Goal: Task Accomplishment & Management: Manage account settings

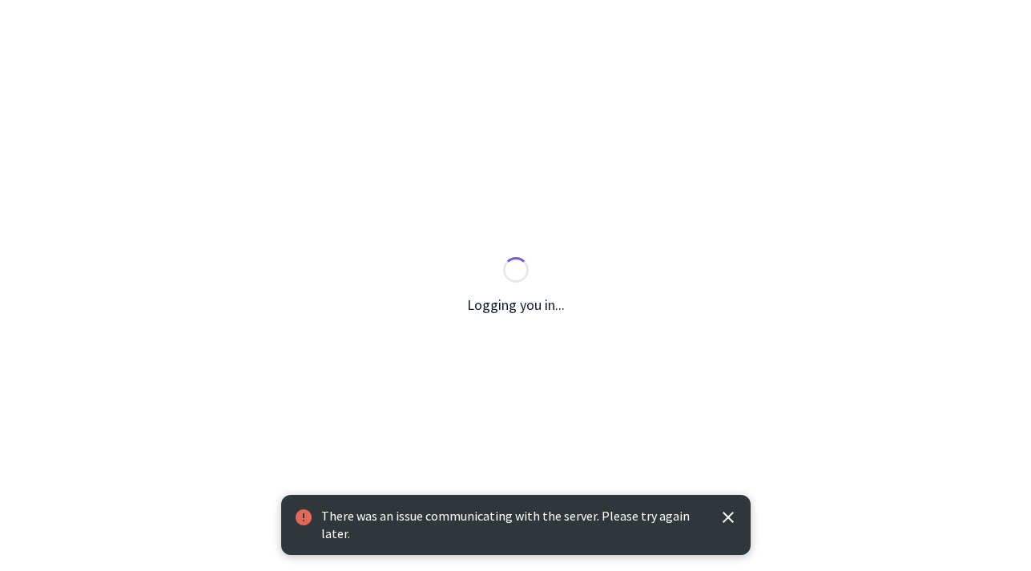
click at [330, 516] on p "There was an issue communicating with the server. Please try again later." at bounding box center [513, 525] width 384 height 34
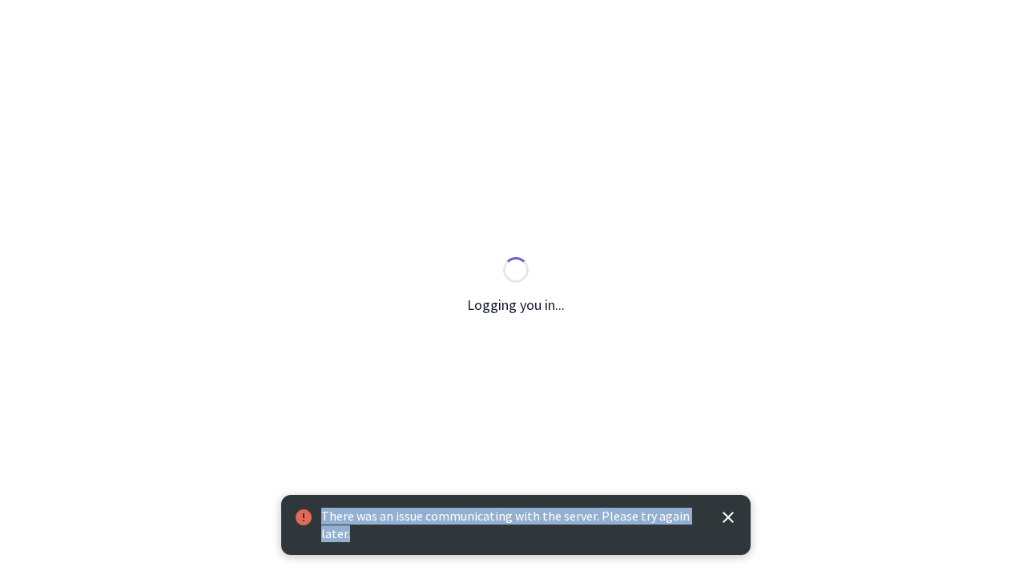
drag, startPoint x: 330, startPoint y: 516, endPoint x: 352, endPoint y: 533, distance: 28.0
click at [352, 533] on p "There was an issue communicating with the server. Please try again later." at bounding box center [513, 525] width 384 height 34
copy div "There was an issue communicating with the server. Please try again later."
click at [729, 518] on icon "button" at bounding box center [727, 517] width 11 height 11
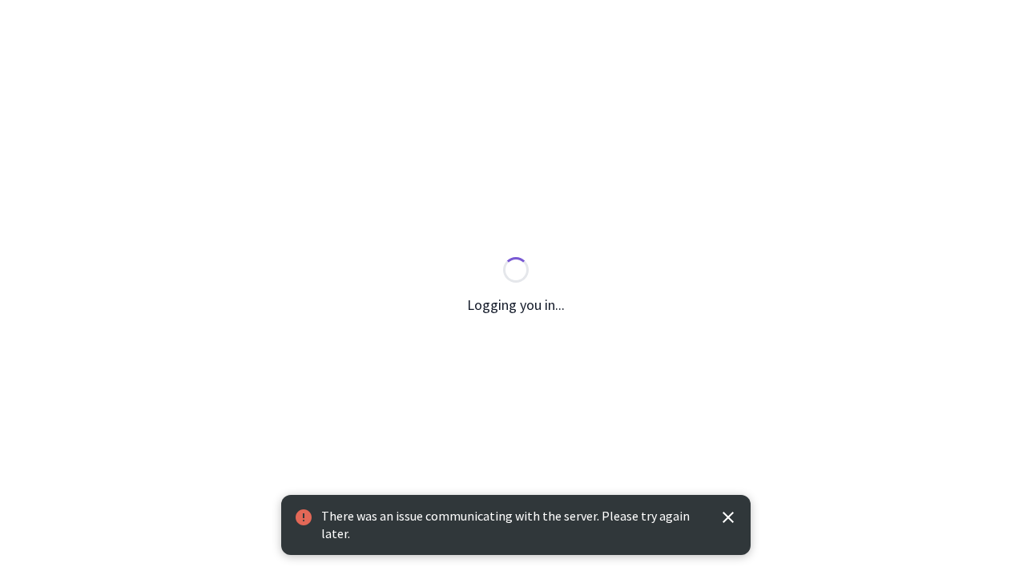
click at [334, 517] on p "There was an issue communicating with the server. Please try again later." at bounding box center [513, 525] width 384 height 34
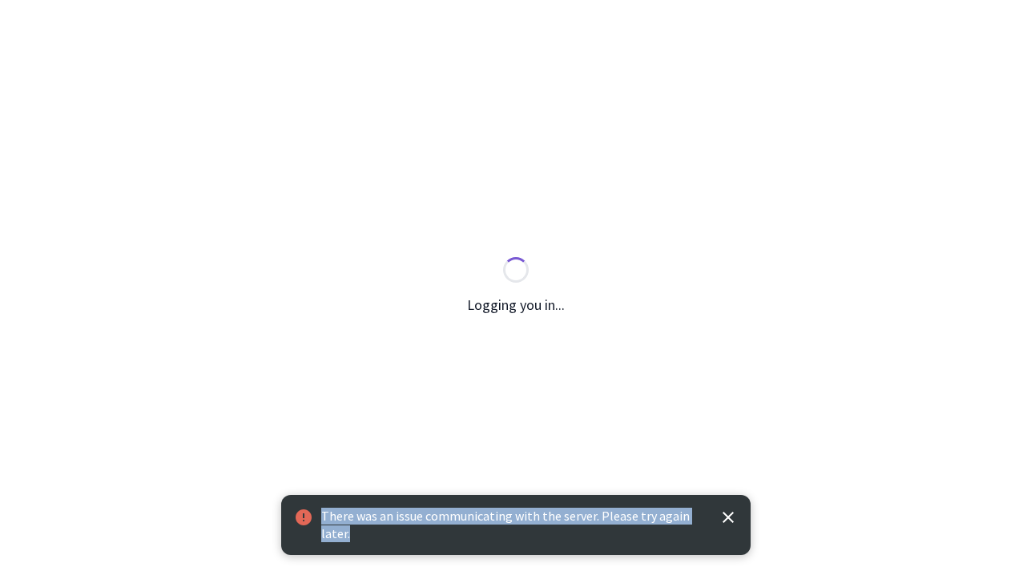
drag, startPoint x: 334, startPoint y: 517, endPoint x: 348, endPoint y: 533, distance: 21.5
click at [348, 533] on p "There was an issue communicating with the server. Please try again later." at bounding box center [513, 525] width 384 height 34
copy div "There was an issue communicating with the server. Please try again later."
